Goal: Task Accomplishment & Management: Complete application form

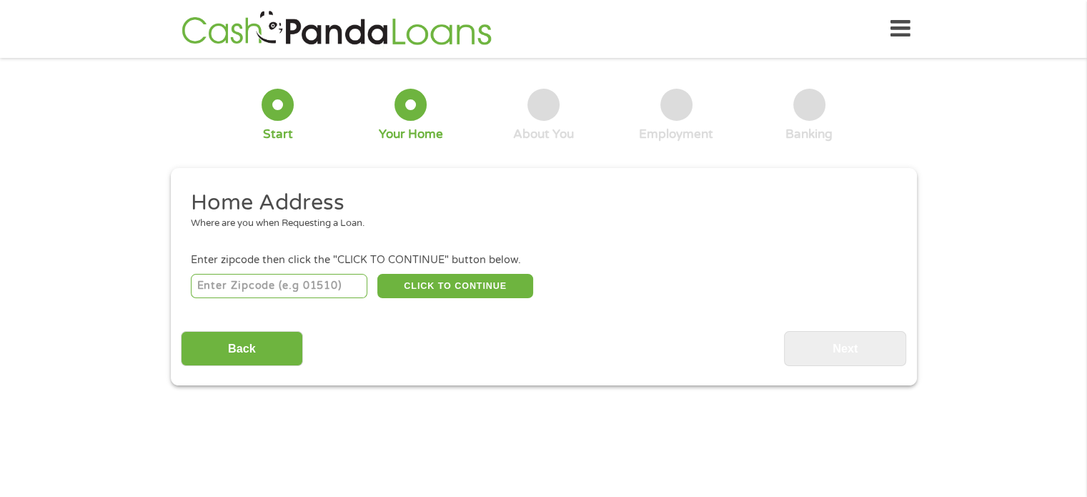
click at [224, 285] on input "number" at bounding box center [279, 286] width 177 height 24
type input "41045"
select select "[US_STATE]"
click at [422, 280] on button "CLICK TO CONTINUE" at bounding box center [455, 286] width 156 height 24
type input "41045"
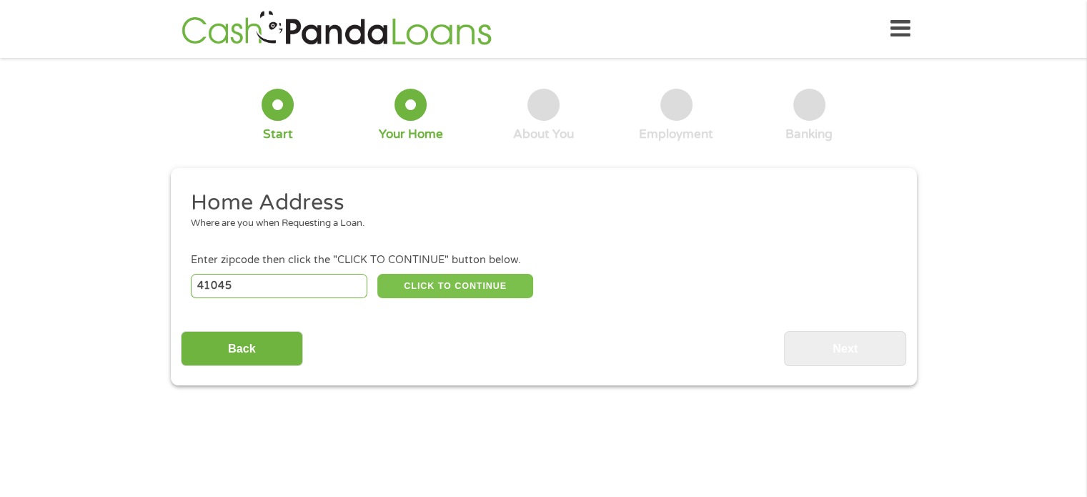
type input "Ghent"
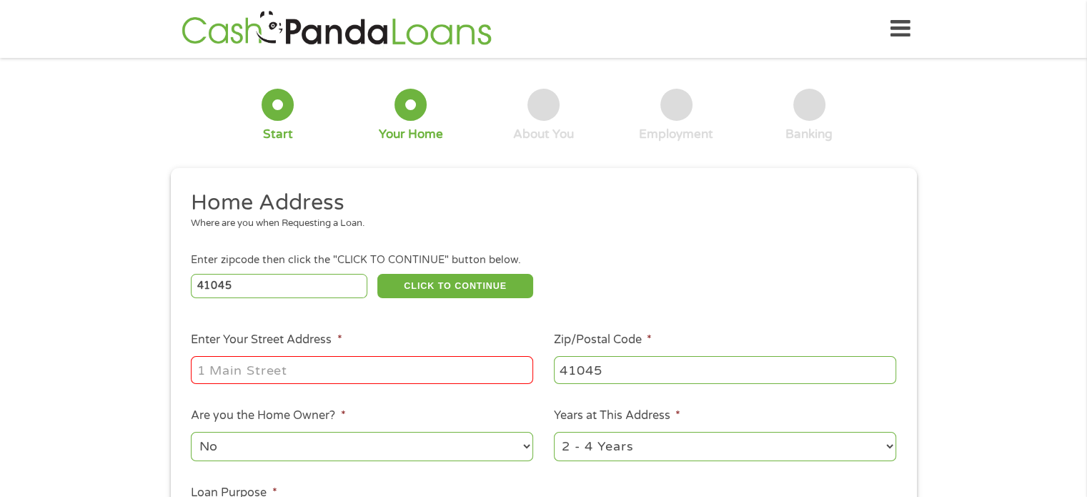
click at [398, 371] on input "Enter Your Street Address *" at bounding box center [362, 369] width 342 height 27
type input "[STREET_ADDRESS]"
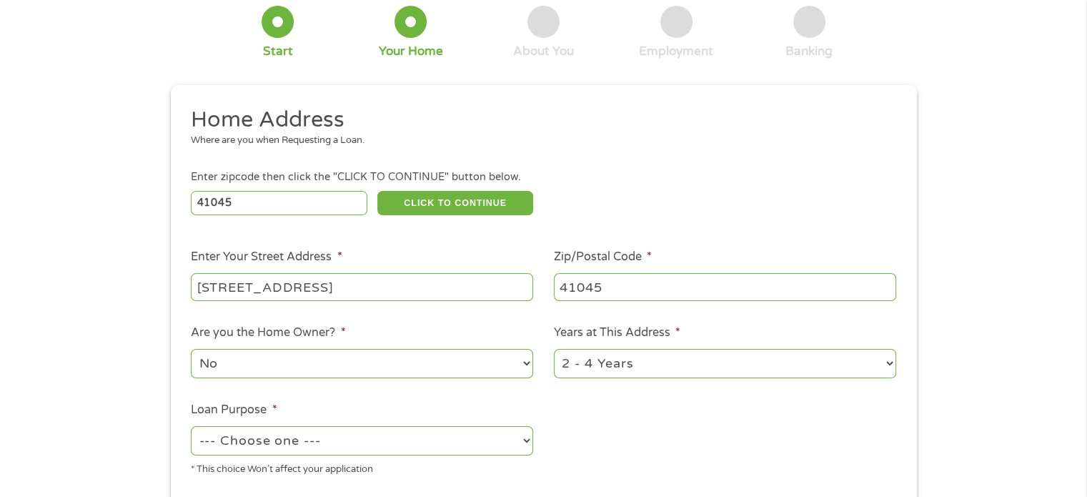
scroll to position [143, 0]
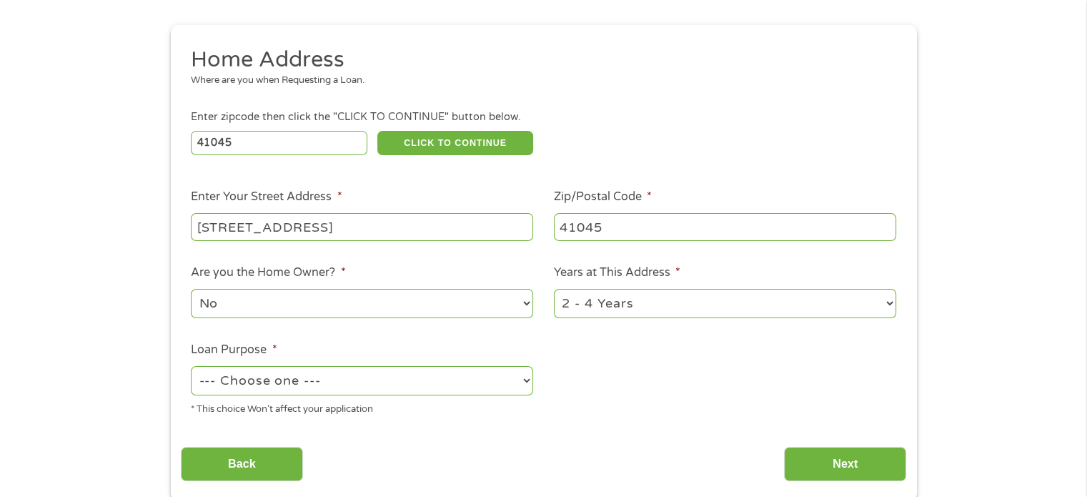
click at [525, 380] on select "--- Choose one --- Pay Bills Debt Consolidation Home Improvement Major Purchase…" at bounding box center [362, 380] width 342 height 29
select select "shorttermcash"
click at [191, 367] on select "--- Choose one --- Pay Bills Debt Consolidation Home Improvement Major Purchase…" at bounding box center [362, 380] width 342 height 29
click at [855, 462] on input "Next" at bounding box center [845, 464] width 122 height 35
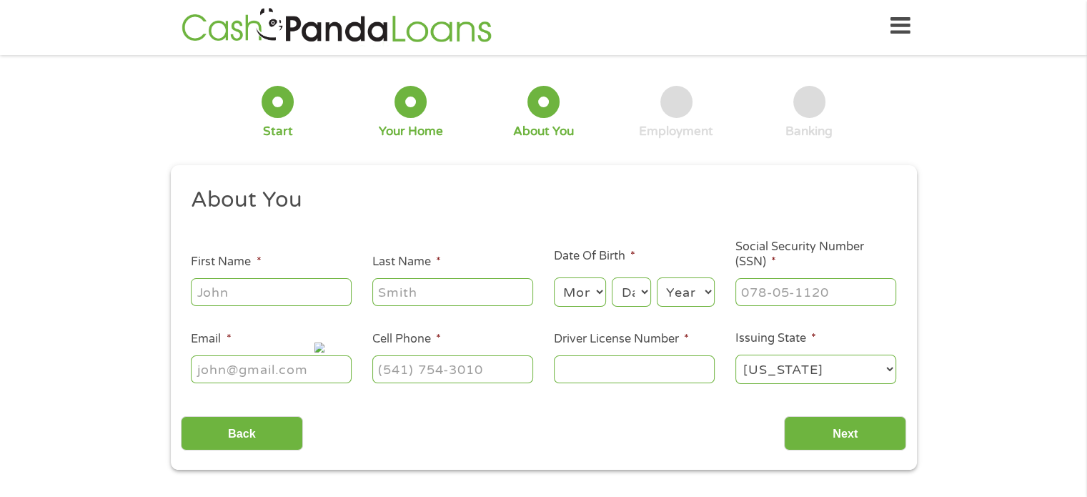
scroll to position [0, 0]
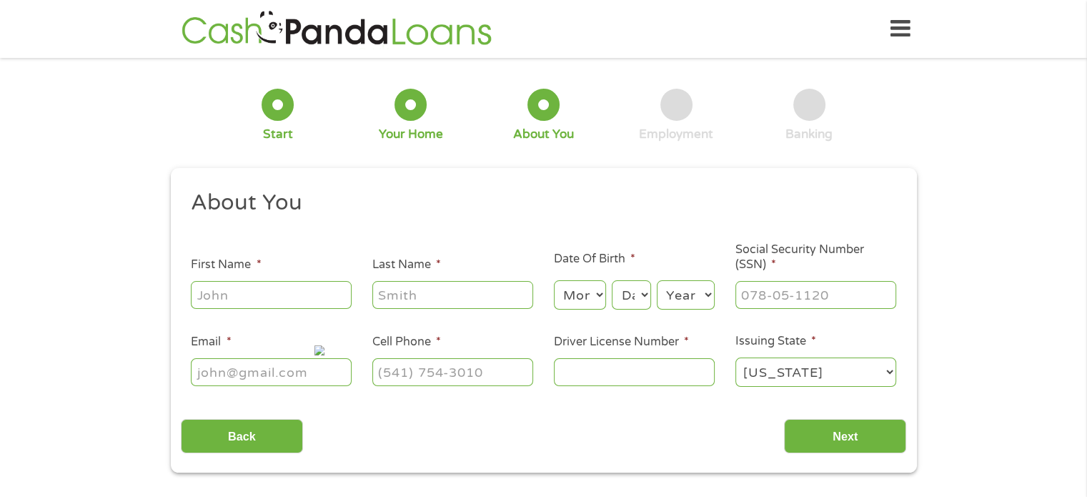
click at [278, 287] on input "First Name *" at bounding box center [271, 294] width 161 height 27
type input "[PERSON_NAME]"
type input "[PERSON_NAME][EMAIL_ADDRESS][PERSON_NAME][DOMAIN_NAME]"
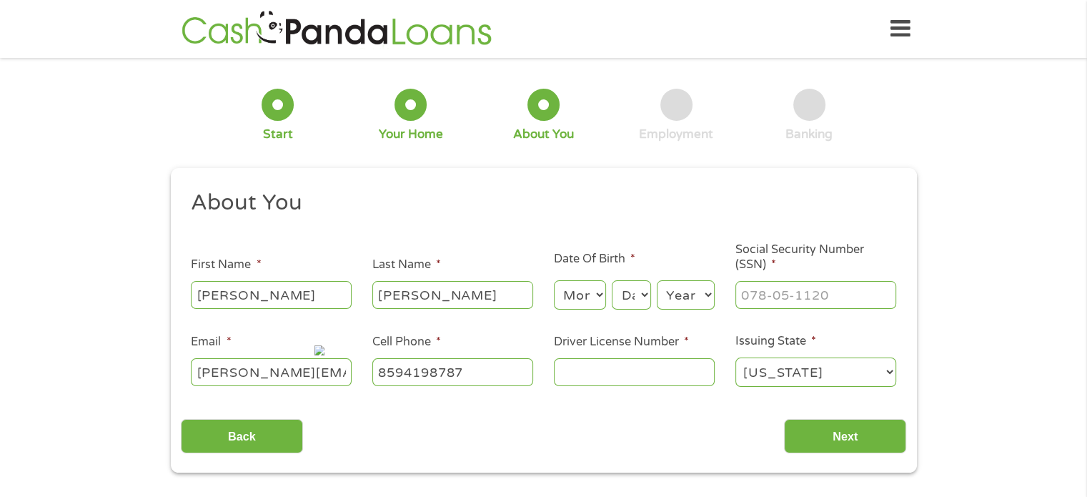
type input "[PHONE_NUMBER]"
click at [591, 292] on select "Month 1 2 3 4 5 6 7 8 9 10 11 12" at bounding box center [580, 294] width 52 height 29
select select "5"
click at [554, 281] on select "Month 1 2 3 4 5 6 7 8 9 10 11 12" at bounding box center [580, 294] width 52 height 29
click at [635, 297] on select "Day 1 2 3 4 5 6 7 8 9 10 11 12 13 14 15 16 17 18 19 20 21 22 23 24 25 26 27 28 …" at bounding box center [631, 294] width 39 height 29
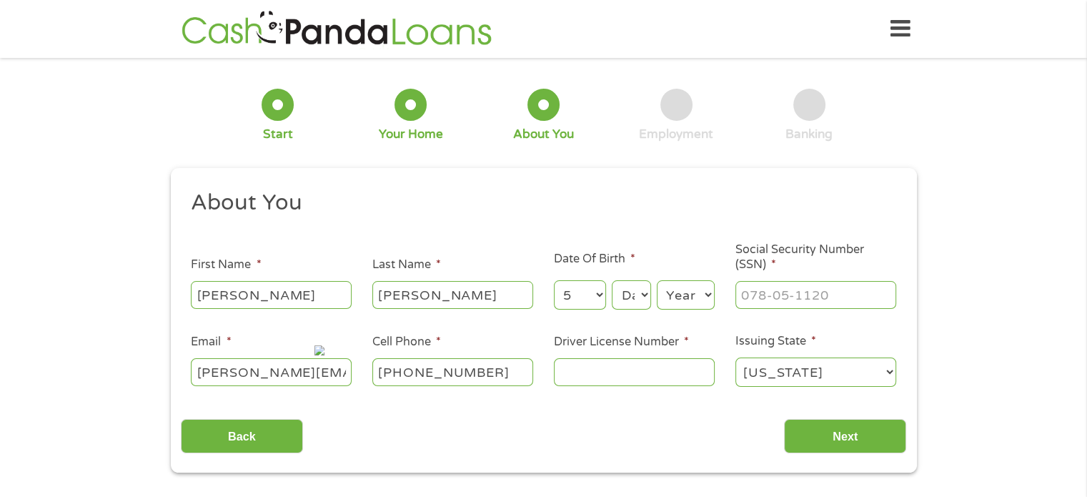
select select "19"
click at [612, 281] on select "Day 1 2 3 4 5 6 7 8 9 10 11 12 13 14 15 16 17 18 19 20 21 22 23 24 25 26 27 28 …" at bounding box center [631, 294] width 39 height 29
click at [710, 295] on select "Year [DATE] 2006 2005 2004 2003 2002 2001 2000 1999 1998 1997 1996 1995 1994 19…" at bounding box center [686, 294] width 58 height 29
select select "1969"
click at [657, 281] on select "Year [DATE] 2006 2005 2004 2003 2002 2001 2000 1999 1998 1997 1996 1995 1994 19…" at bounding box center [686, 294] width 58 height 29
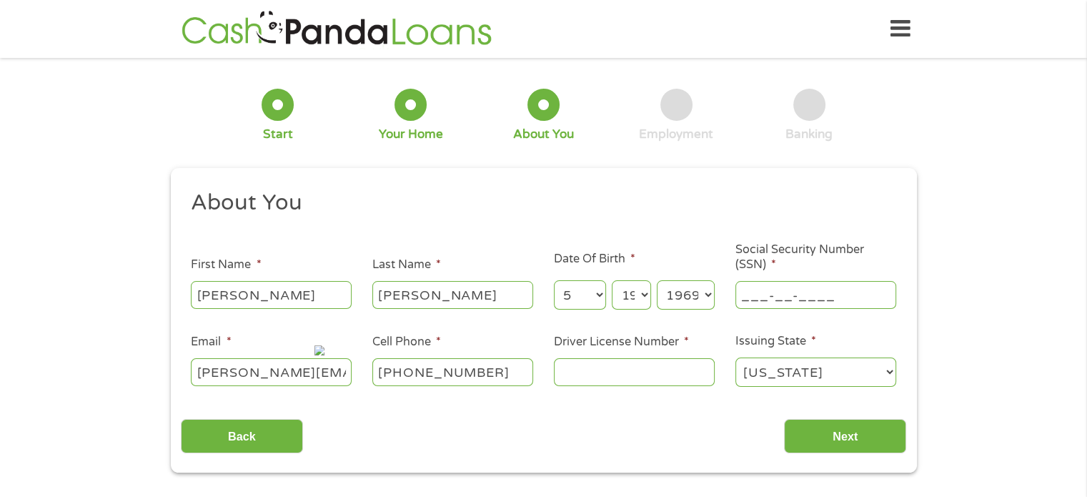
click at [774, 302] on input "___-__-____" at bounding box center [816, 294] width 161 height 27
type input "401-08-4372"
click at [656, 369] on input "Driver License Number *" at bounding box center [634, 371] width 161 height 27
type input "s95514550"
click at [849, 435] on input "Next" at bounding box center [845, 436] width 122 height 35
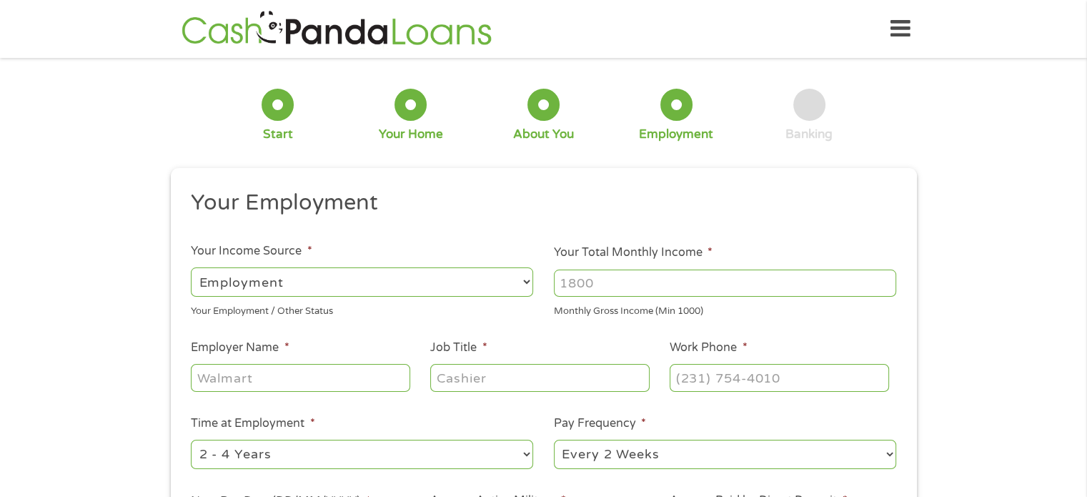
scroll to position [6, 6]
click at [884, 277] on input "1000" at bounding box center [725, 283] width 342 height 27
click at [884, 277] on input "1001" at bounding box center [725, 283] width 342 height 27
click at [884, 277] on input "1002" at bounding box center [725, 283] width 342 height 27
click at [884, 277] on input "1003" at bounding box center [725, 283] width 342 height 27
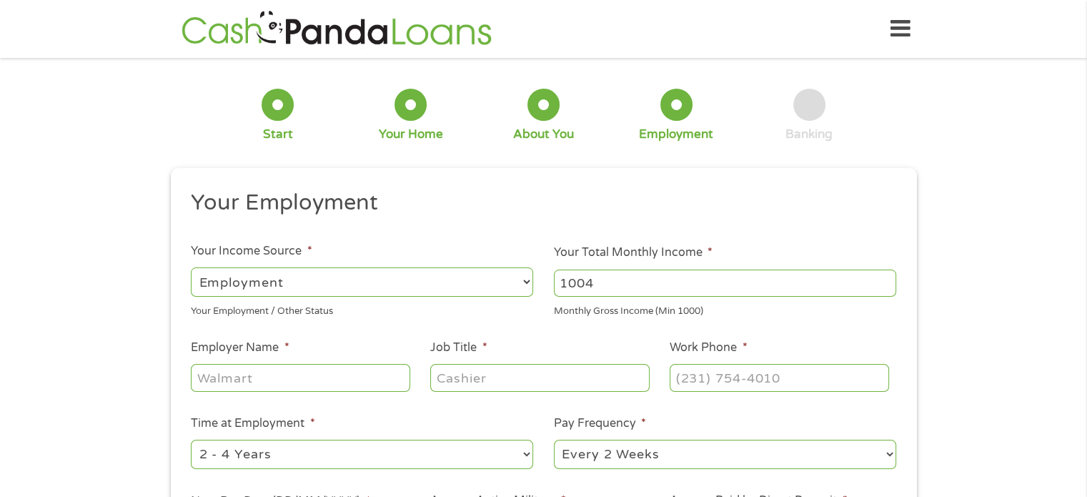
click at [884, 277] on input "1004" at bounding box center [725, 283] width 342 height 27
type input "1"
type input "4500"
click at [342, 372] on input "Employer Name *" at bounding box center [300, 377] width 219 height 27
type input "Cattleman's Roadhouse"
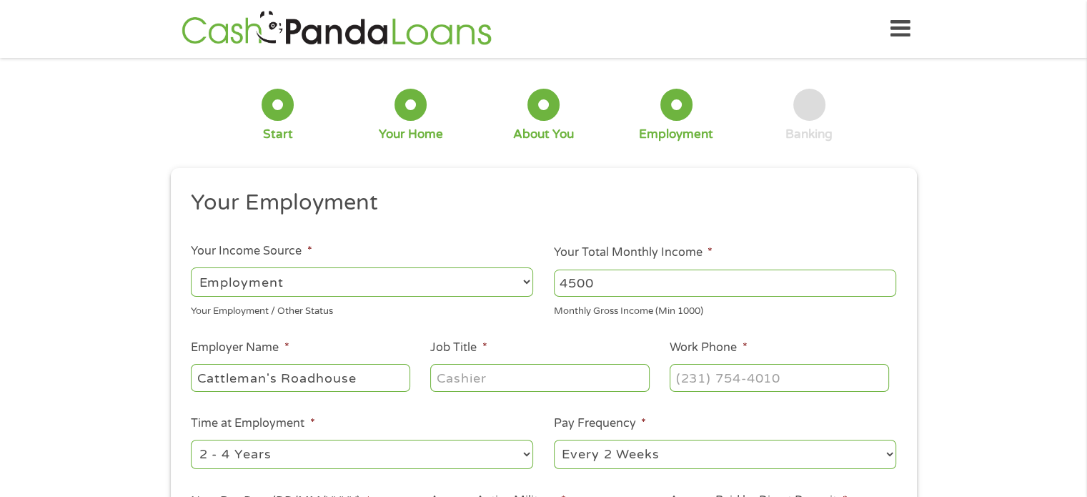
click at [518, 387] on input "Job Title *" at bounding box center [539, 377] width 219 height 27
type input "server"
click at [729, 377] on input "(___) ___-____" at bounding box center [779, 377] width 219 height 27
type input "(___) _50-2256"
click at [885, 421] on li "Pay Frequency * --- Choose one --- Every 2 Weeks Every Week Monthly Semi-Monthly" at bounding box center [725, 443] width 363 height 56
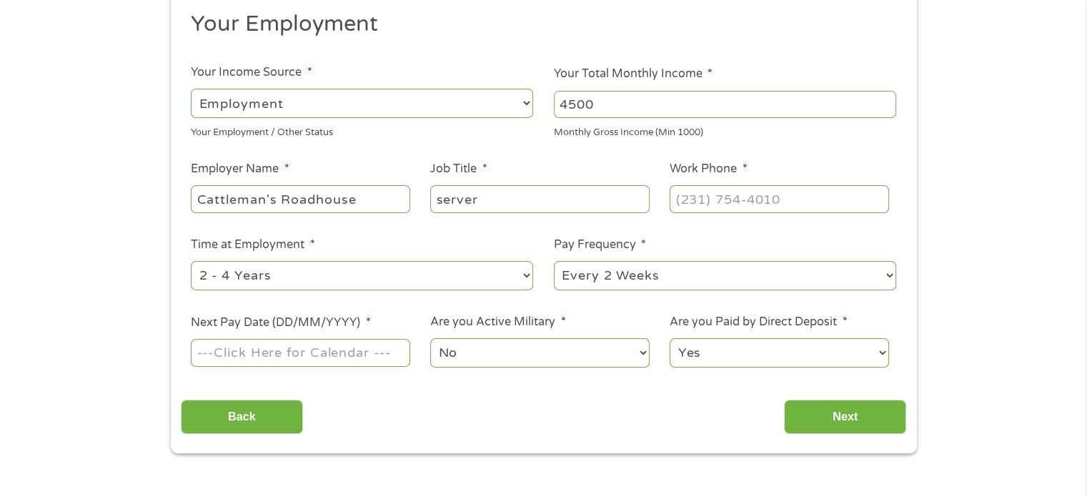
scroll to position [214, 0]
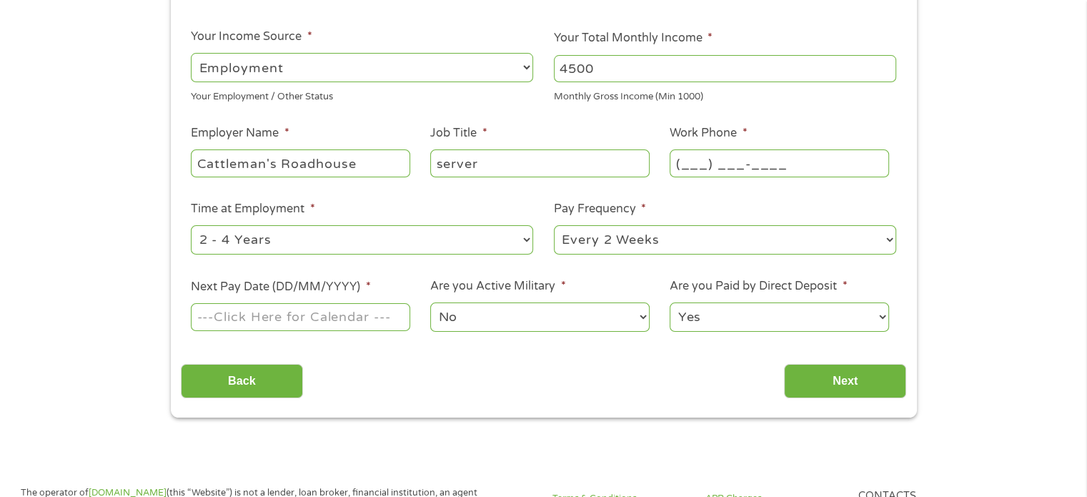
click at [812, 156] on input "(___) ___-____" at bounding box center [779, 162] width 219 height 27
click at [701, 163] on input "(___) ___-____" at bounding box center [779, 162] width 219 height 27
click at [690, 165] on input "(___) ___-____" at bounding box center [779, 162] width 219 height 27
type input "[PHONE_NUMBER]"
click at [788, 159] on input "[PHONE_NUMBER]" at bounding box center [779, 162] width 219 height 27
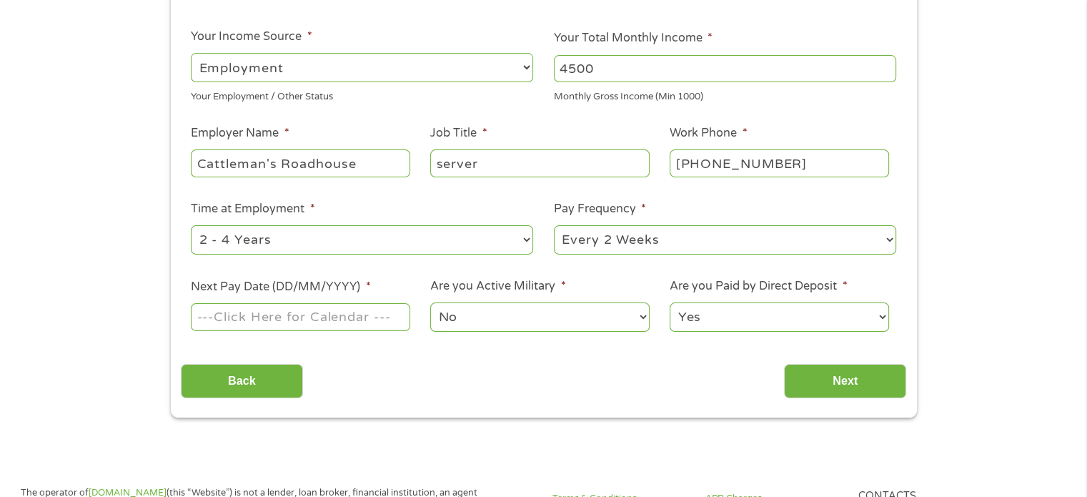
click at [432, 230] on select "--- Choose one --- 1 Year or less 1 - 2 Years 2 - 4 Years Over 4 Years" at bounding box center [362, 239] width 342 height 29
click at [191, 226] on select "--- Choose one --- 1 Year or less 1 - 2 Years 2 - 4 Years Over 4 Years" at bounding box center [362, 239] width 342 height 29
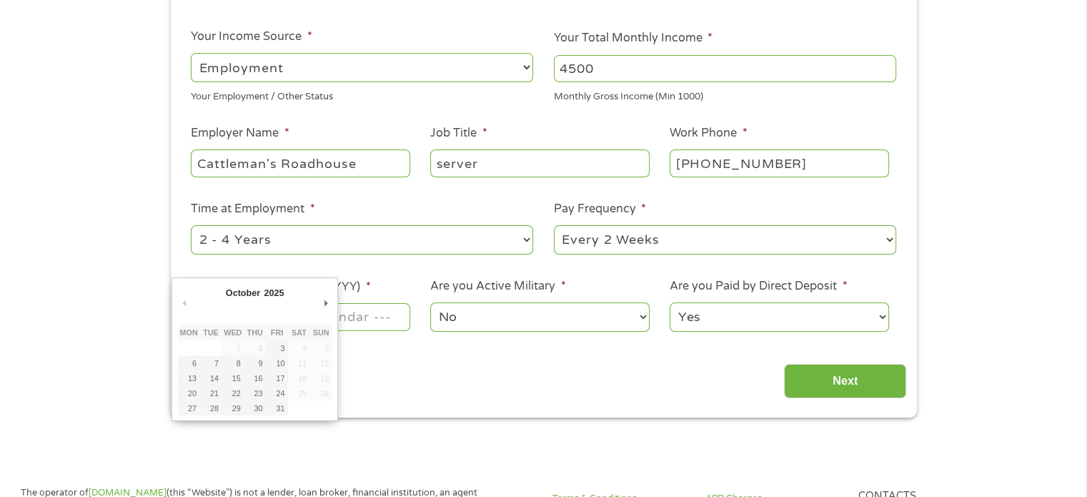
click at [388, 313] on input "Next Pay Date (DD/MM/YYYY) *" at bounding box center [300, 316] width 219 height 27
type input "[DATE]"
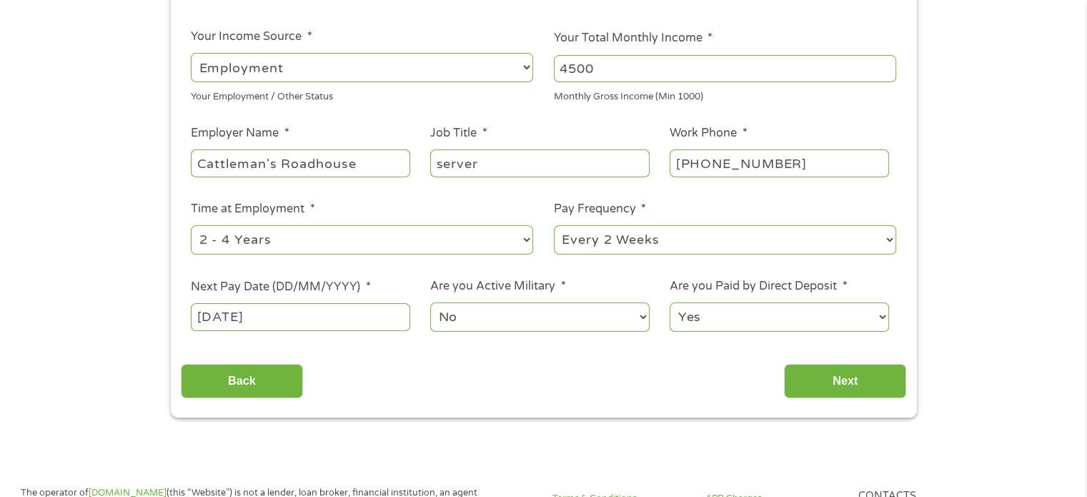
click at [881, 317] on select "Yes No" at bounding box center [779, 316] width 219 height 29
select select "0"
click at [670, 303] on select "Yes No" at bounding box center [779, 316] width 219 height 29
click at [818, 384] on input "Next" at bounding box center [845, 381] width 122 height 35
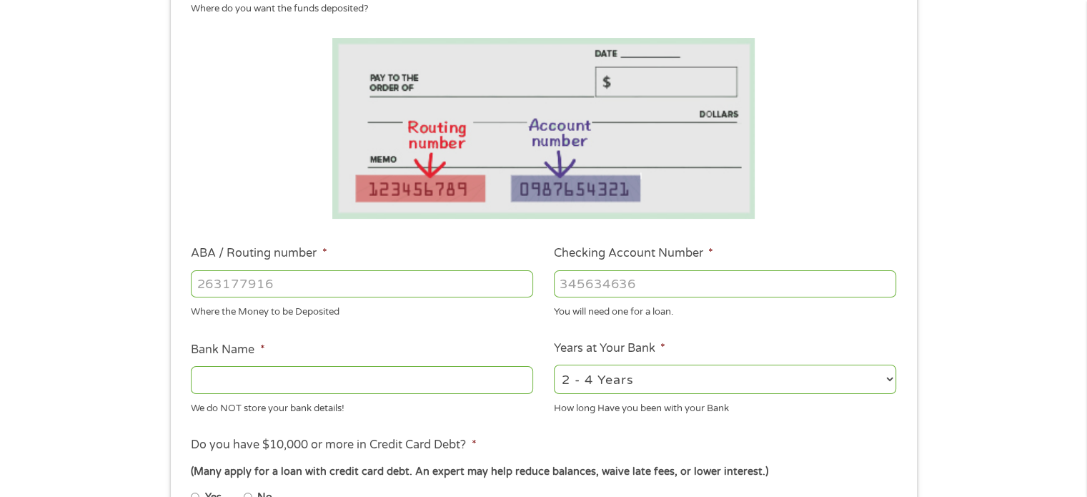
click at [385, 285] on input "ABA / Routing number *" at bounding box center [362, 283] width 342 height 27
type input "031101279"
type input "THE BANCORP BANK"
type input "031101279"
click at [726, 281] on input "Checking Account Number *" at bounding box center [725, 283] width 342 height 27
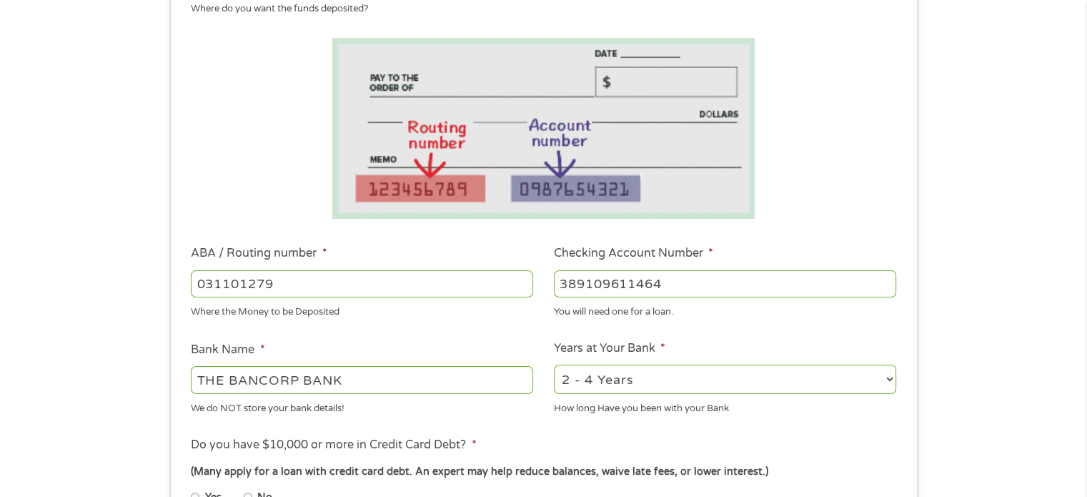
type input "389109611464"
click at [892, 380] on select "2 - 4 Years 6 - 12 Months 1 - 2 Years Over 4 Years" at bounding box center [725, 379] width 342 height 29
select select "60months"
click at [554, 365] on select "2 - 4 Years 6 - 12 Months 1 - 2 Years Over 4 Years" at bounding box center [725, 379] width 342 height 29
click at [535, 418] on ul "Bank Information Where do you want the funds deposited? ABA / Routing number * …" at bounding box center [544, 330] width 726 height 712
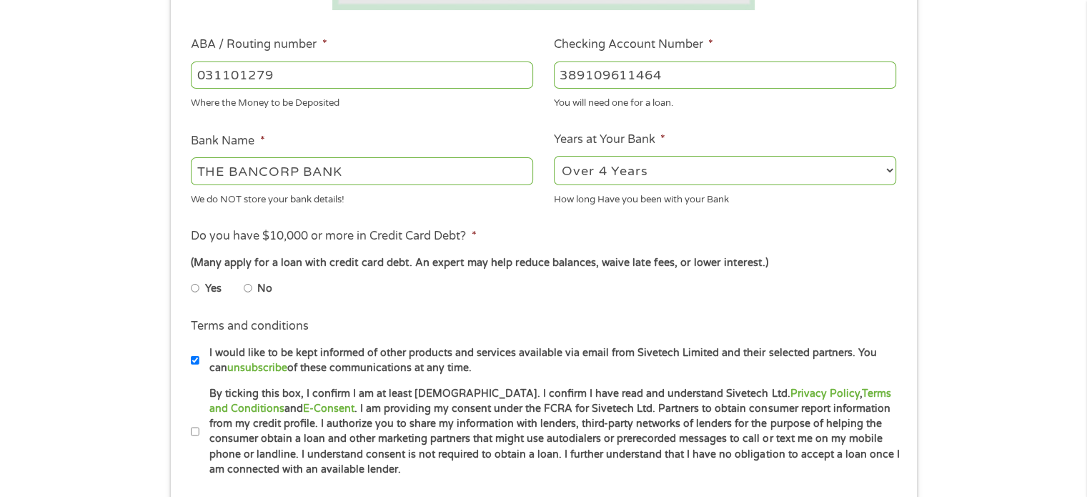
scroll to position [429, 0]
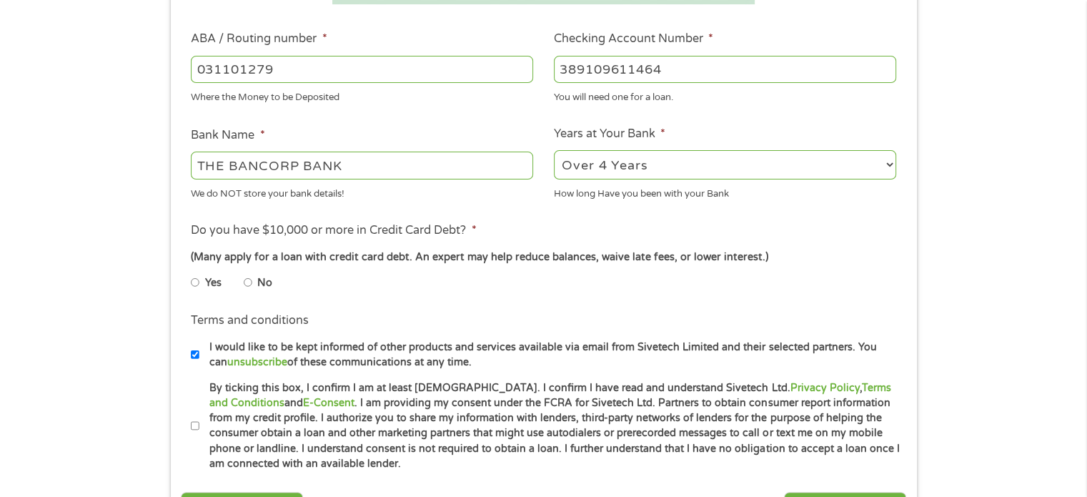
click at [248, 282] on input "No" at bounding box center [248, 282] width 9 height 23
radio input "true"
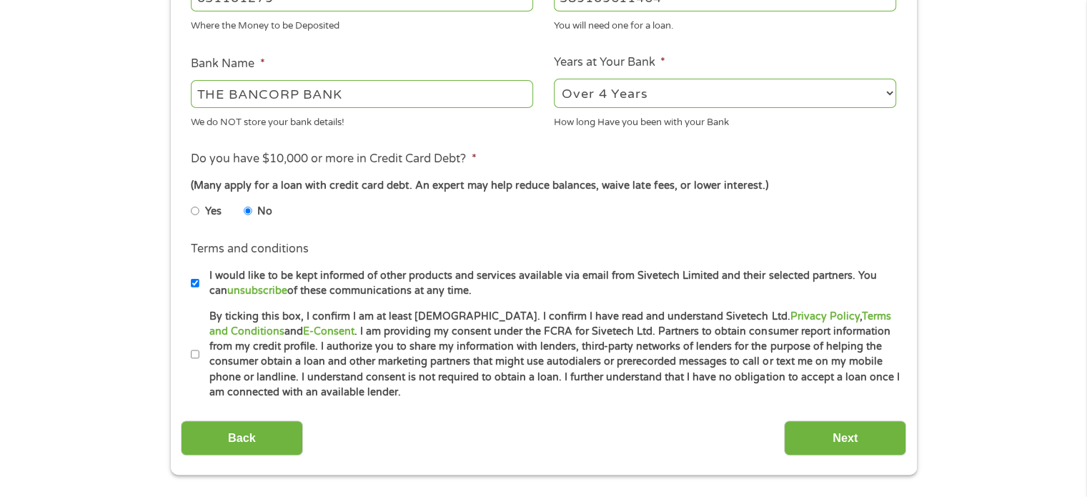
click at [194, 352] on input "By ticking this box, I confirm I am at least [DEMOGRAPHIC_DATA]. I confirm I ha…" at bounding box center [195, 354] width 9 height 23
checkbox input "true"
click at [192, 280] on input "I would like to be kept informed of other products and services available via e…" at bounding box center [195, 283] width 9 height 23
checkbox input "false"
click at [834, 439] on input "Next" at bounding box center [845, 437] width 122 height 35
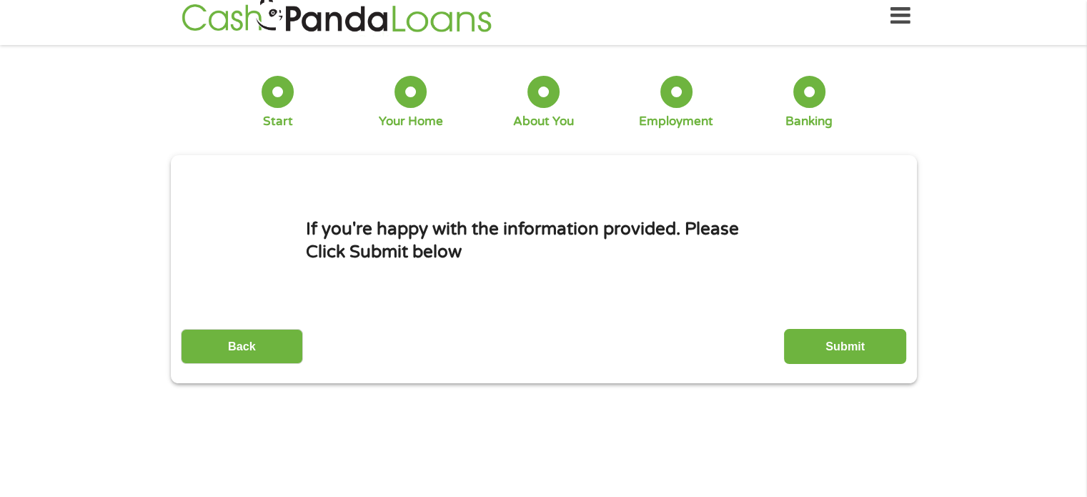
scroll to position [0, 0]
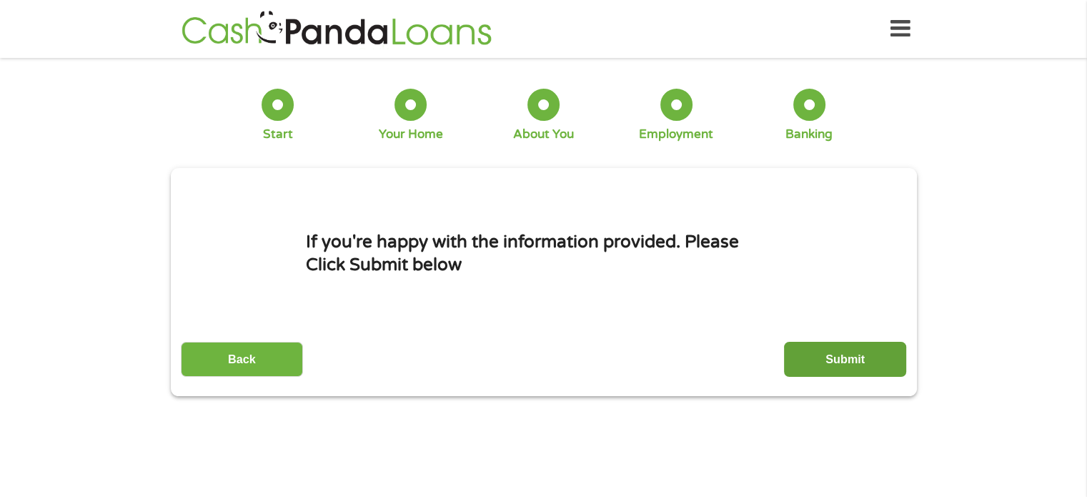
click at [829, 356] on input "Submit" at bounding box center [845, 359] width 122 height 35
